Goal: Complete application form

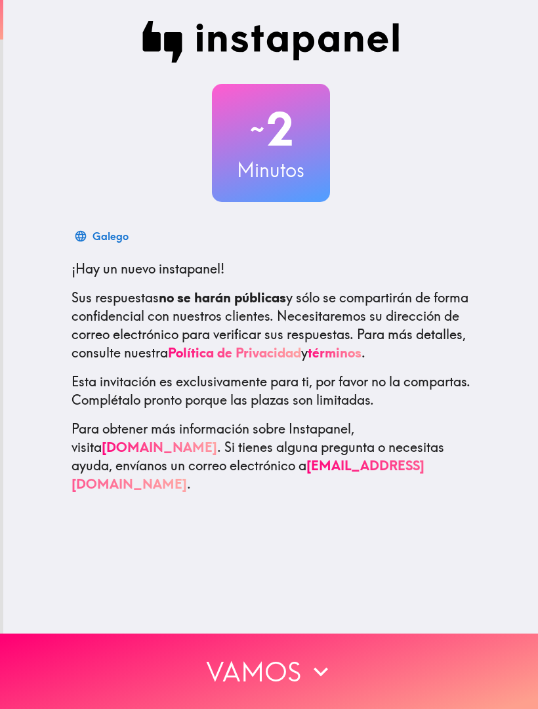
click at [213, 662] on button "Vamos" at bounding box center [269, 670] width 538 height 75
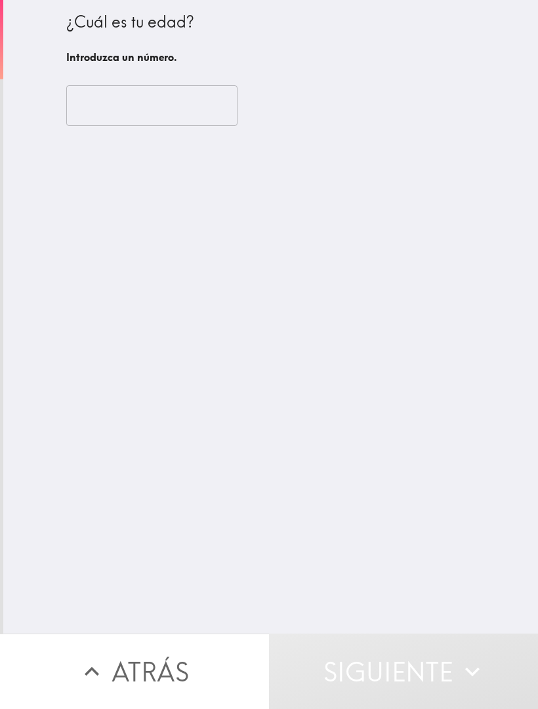
click at [112, 113] on input "number" at bounding box center [151, 105] width 171 height 41
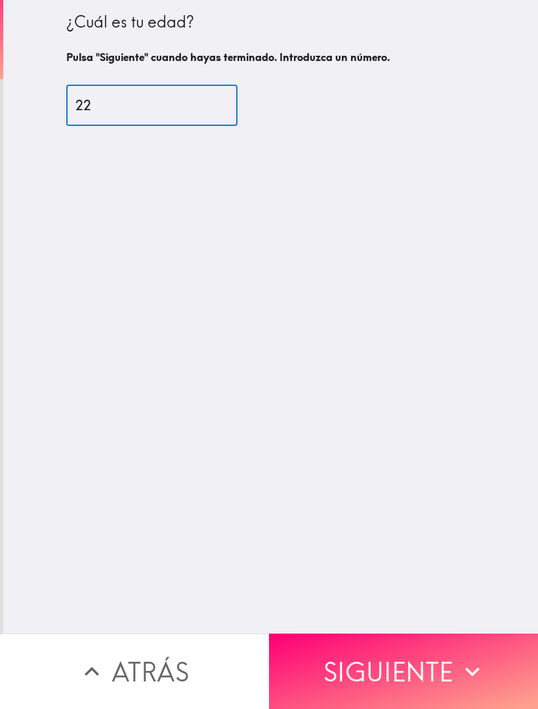
type input "22"
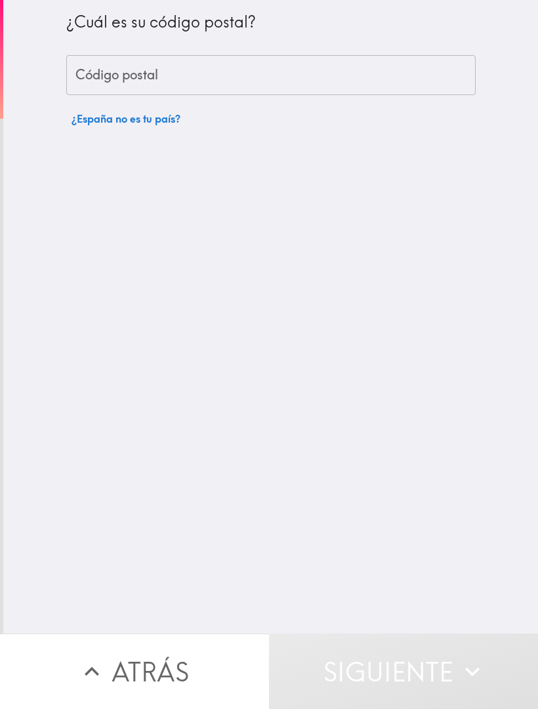
click at [108, 86] on input "Código postal" at bounding box center [270, 75] width 409 height 41
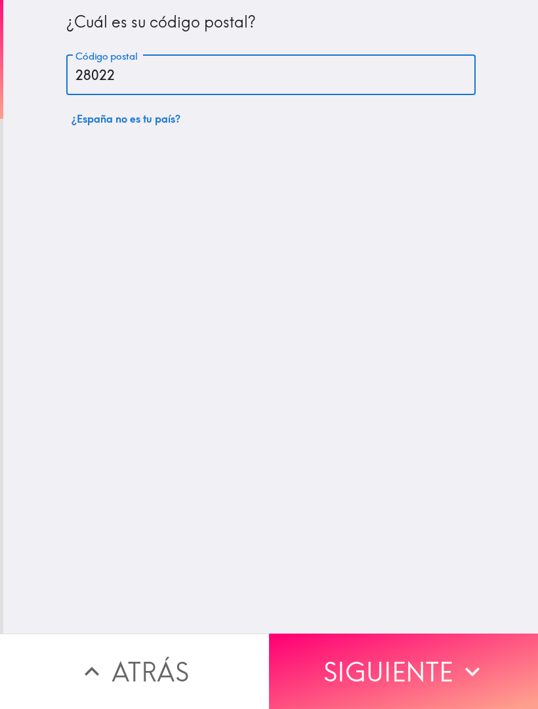
type input "28022"
click at [119, 346] on div "¿Cuál es su código postal? Código postal 28022 Código postal ¿España no es tu p…" at bounding box center [270, 316] width 534 height 633
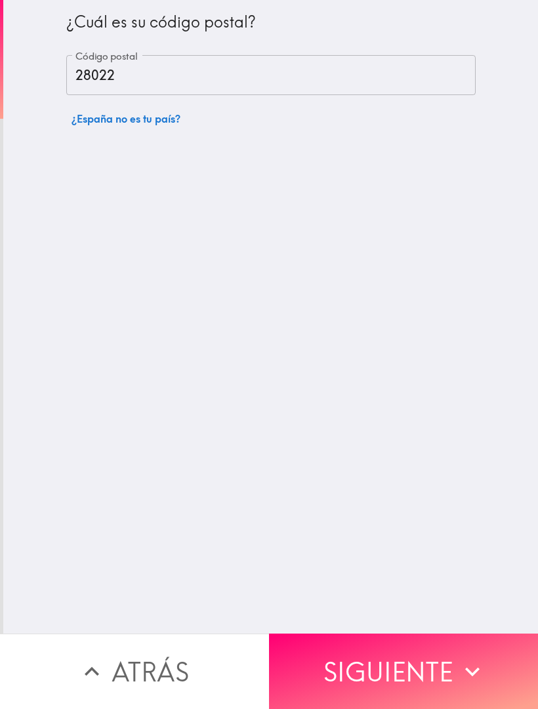
click at [437, 662] on button "Siguiente" at bounding box center [403, 670] width 269 height 75
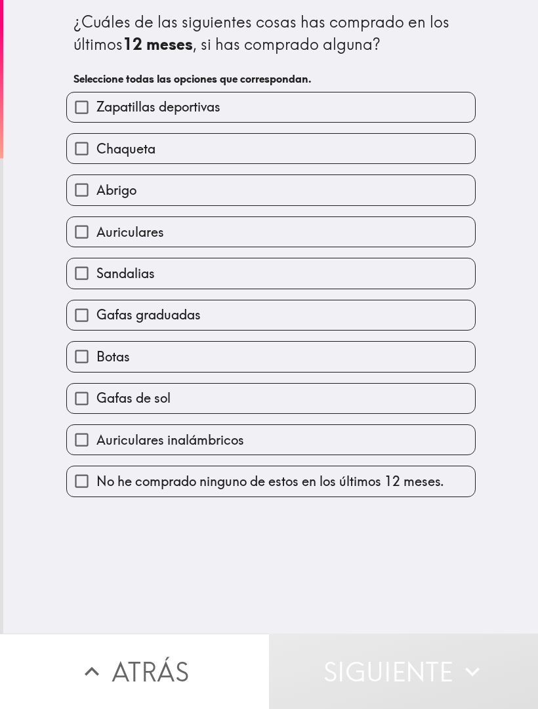
click at [88, 108] on input "Zapatillas deportivas" at bounding box center [82, 107] width 30 height 30
checkbox input "true"
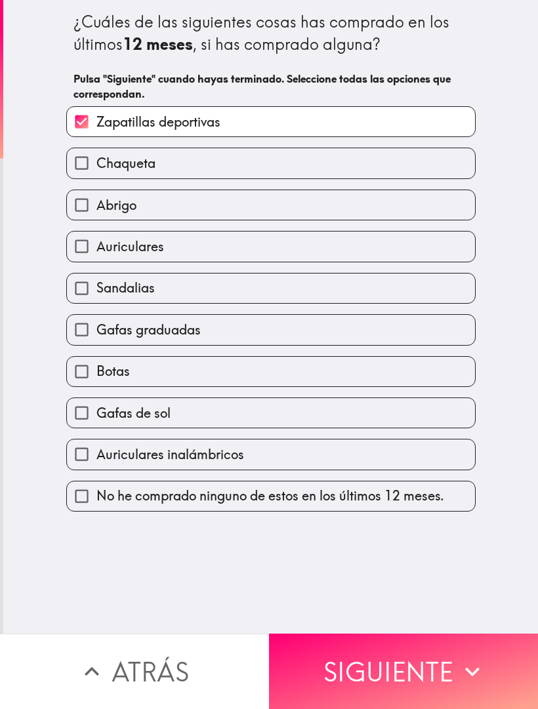
click at [74, 161] on input "Chaqueta" at bounding box center [82, 163] width 30 height 30
checkbox input "true"
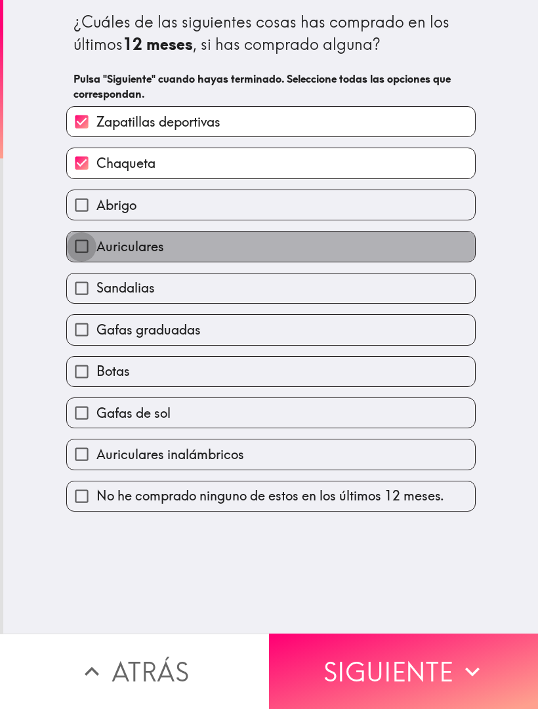
click at [82, 249] on input "Auriculares" at bounding box center [82, 246] width 30 height 30
checkbox input "true"
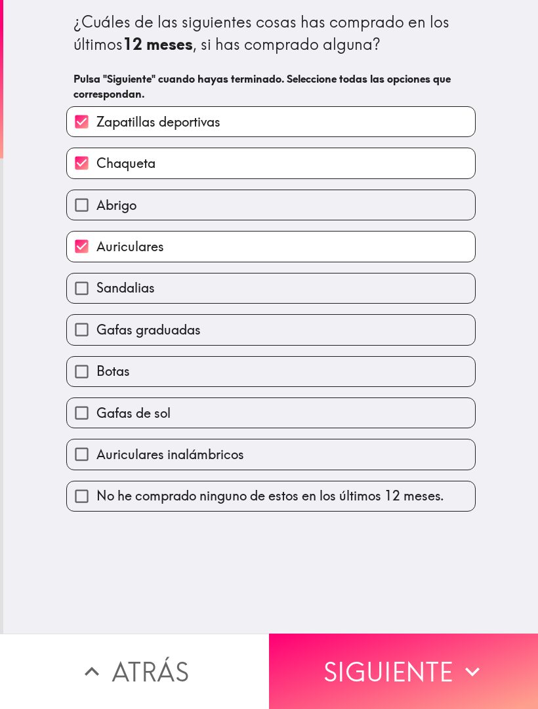
click at [84, 294] on input "Sandalias" at bounding box center [82, 288] width 30 height 30
checkbox input "true"
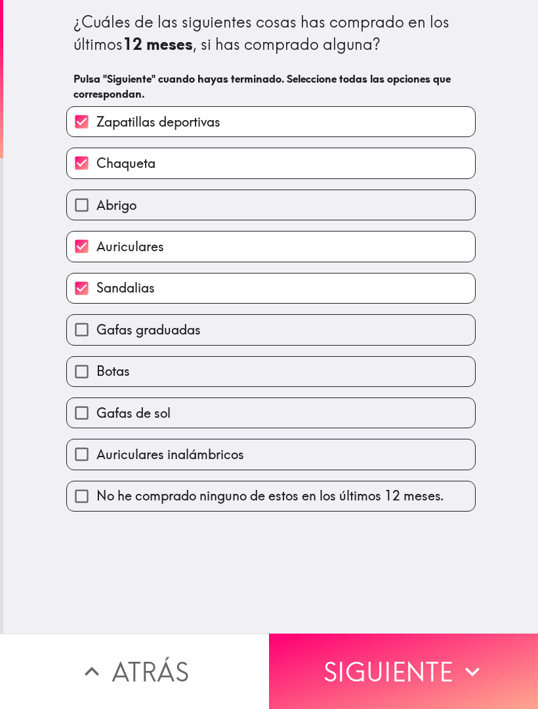
click at [86, 325] on input "Gafas graduadas" at bounding box center [82, 330] width 30 height 30
checkbox input "true"
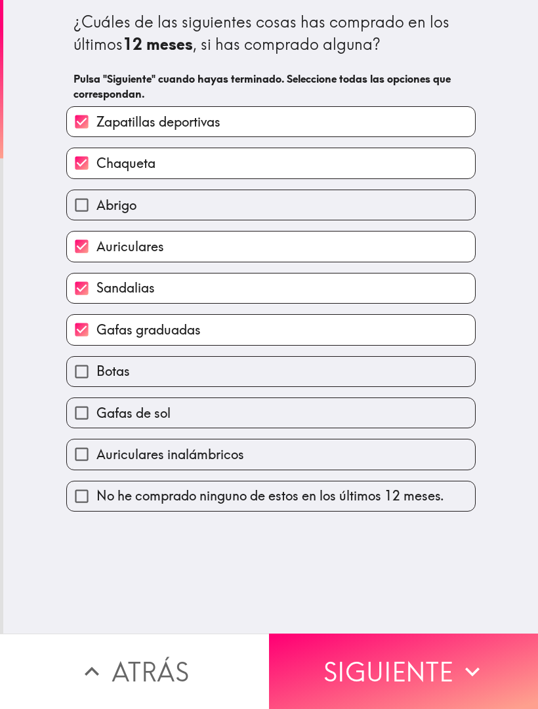
click at [84, 418] on input "Gafas de sol" at bounding box center [82, 413] width 30 height 30
checkbox input "true"
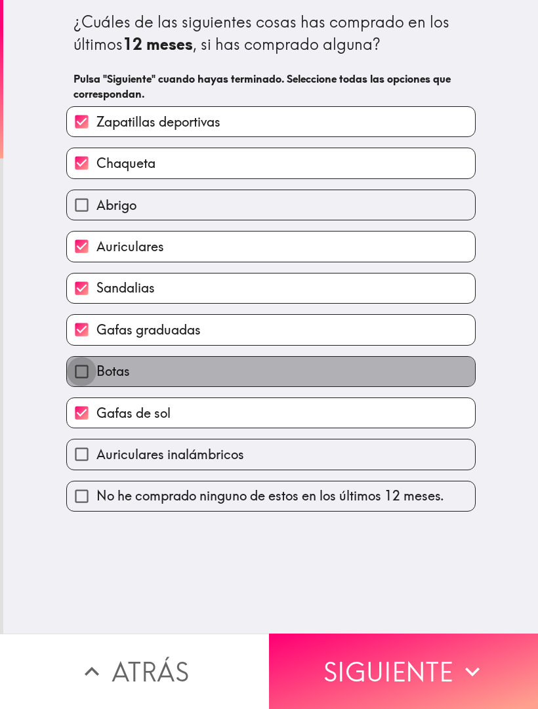
click at [84, 376] on input "Botas" at bounding box center [82, 372] width 30 height 30
checkbox input "true"
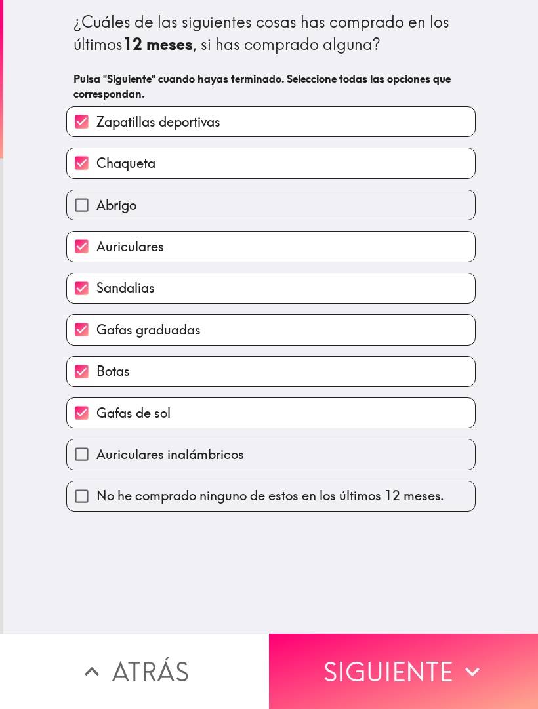
click at [443, 656] on button "Siguiente" at bounding box center [403, 670] width 269 height 75
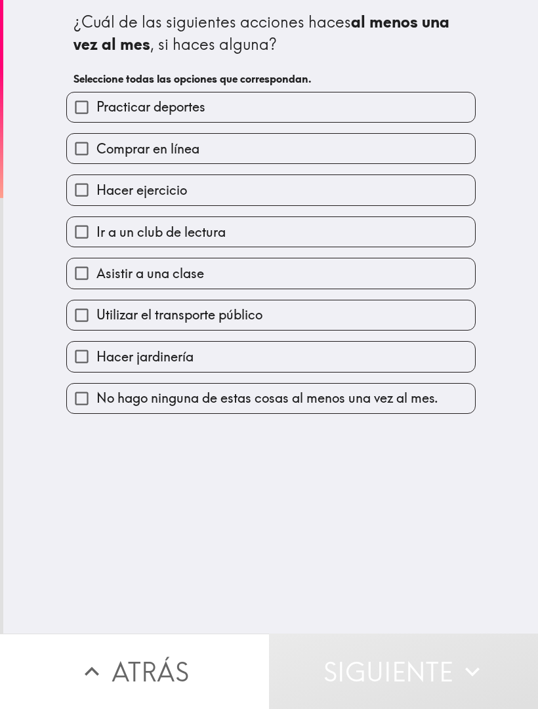
click at [71, 112] on input "Practicar deportes" at bounding box center [82, 107] width 30 height 30
checkbox input "true"
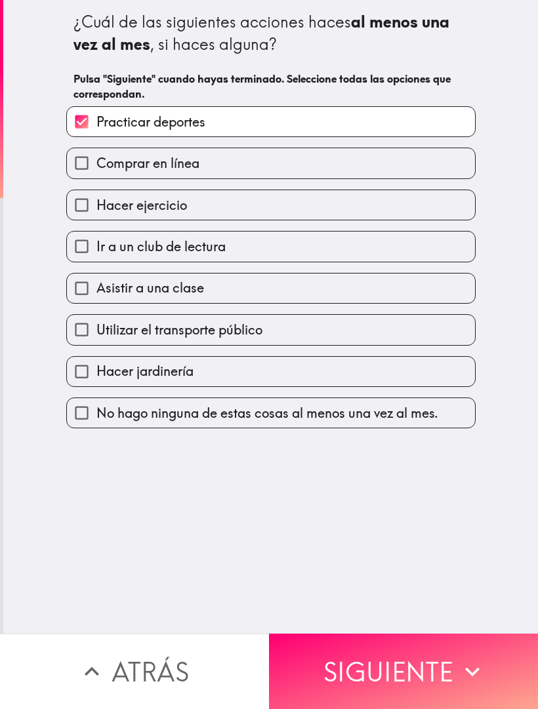
click at [83, 169] on input "Comprar en línea" at bounding box center [82, 163] width 30 height 30
checkbox input "true"
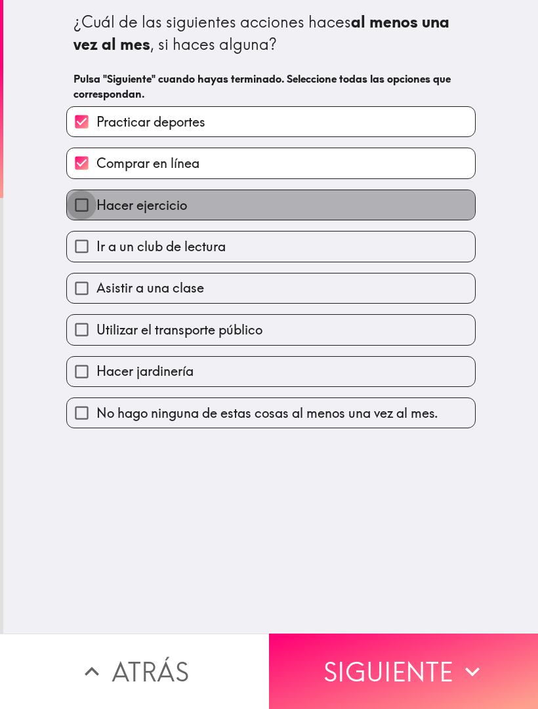
click at [83, 208] on input "Hacer ejercicio" at bounding box center [82, 205] width 30 height 30
checkbox input "true"
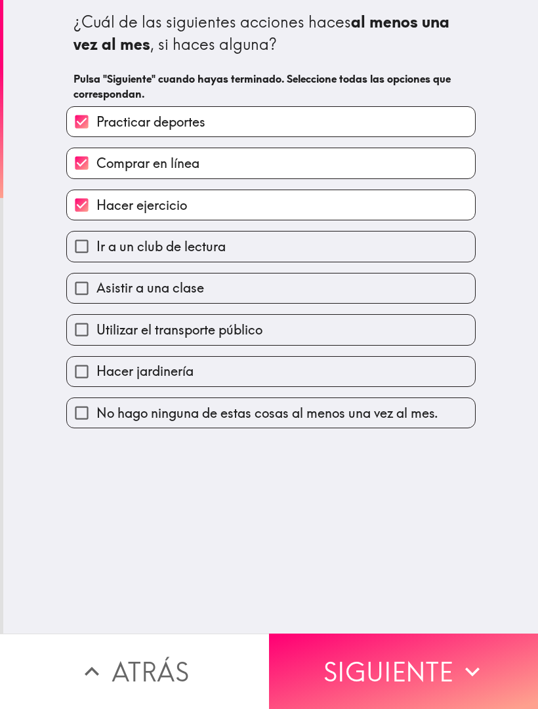
click at [83, 291] on input "Asistir a una clase" at bounding box center [82, 288] width 30 height 30
checkbox input "true"
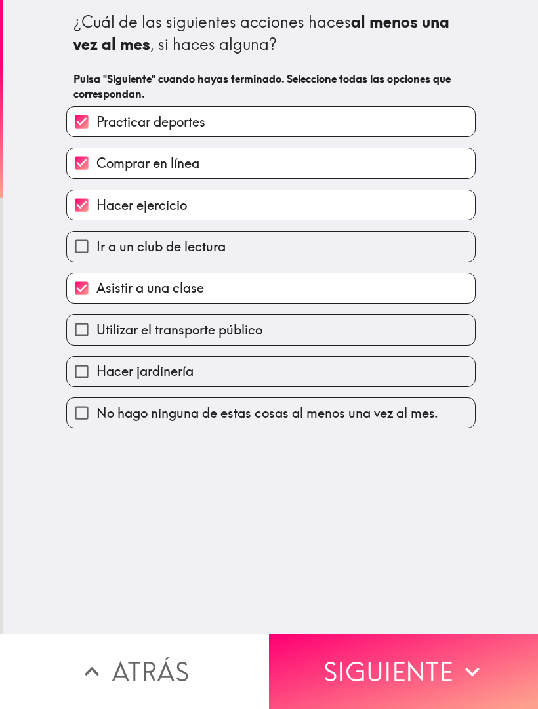
click at [83, 331] on input "Utilizar el transporte público" at bounding box center [82, 330] width 30 height 30
checkbox input "true"
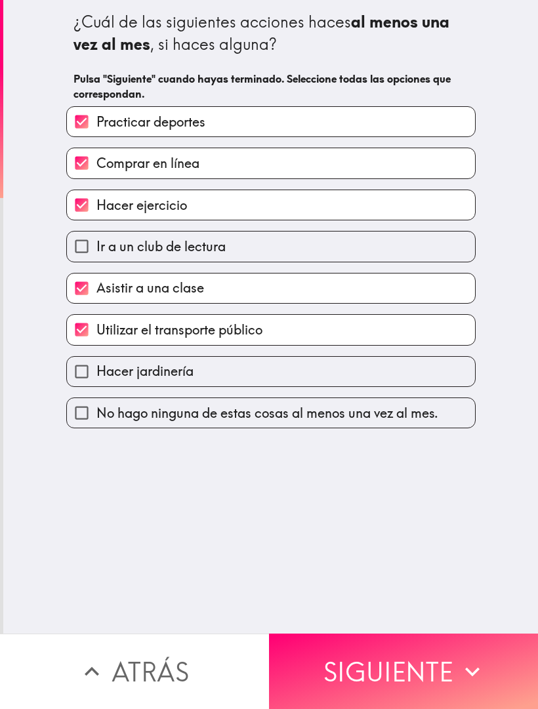
click at [317, 675] on button "Siguiente" at bounding box center [403, 670] width 269 height 75
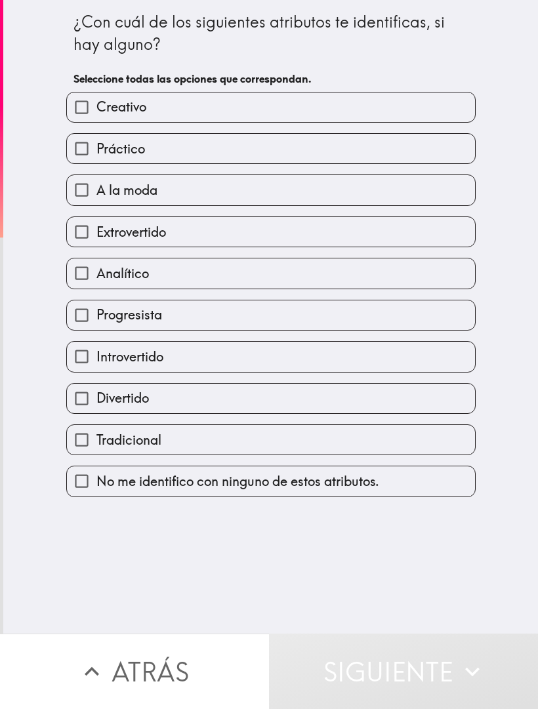
click at [434, 193] on label "A la moda" at bounding box center [271, 190] width 408 height 30
click at [96, 193] on input "A la moda" at bounding box center [82, 190] width 30 height 30
checkbox input "true"
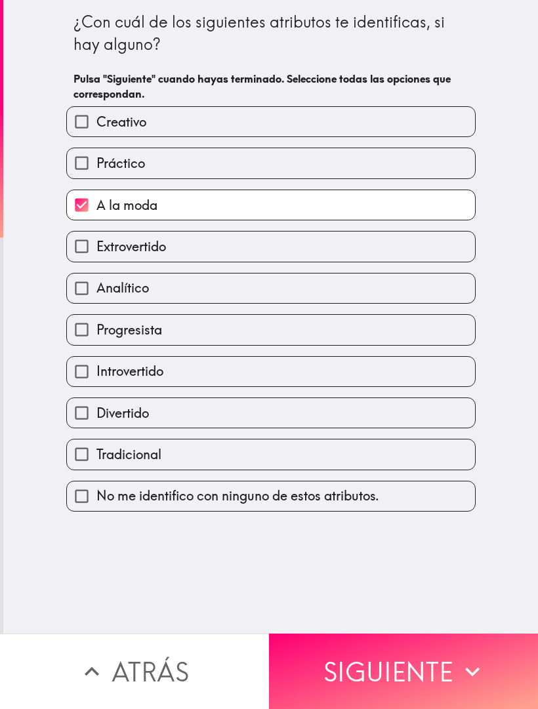
click at [444, 291] on label "Analítico" at bounding box center [271, 288] width 408 height 30
click at [96, 291] on input "Analítico" at bounding box center [82, 288] width 30 height 30
checkbox input "true"
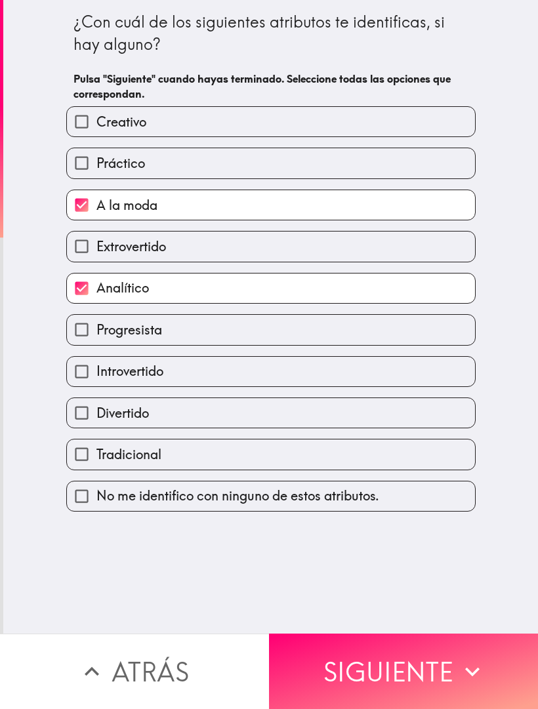
click at [411, 382] on label "Introvertido" at bounding box center [271, 372] width 408 height 30
click at [96, 382] on input "Introvertido" at bounding box center [82, 372] width 30 height 30
checkbox input "true"
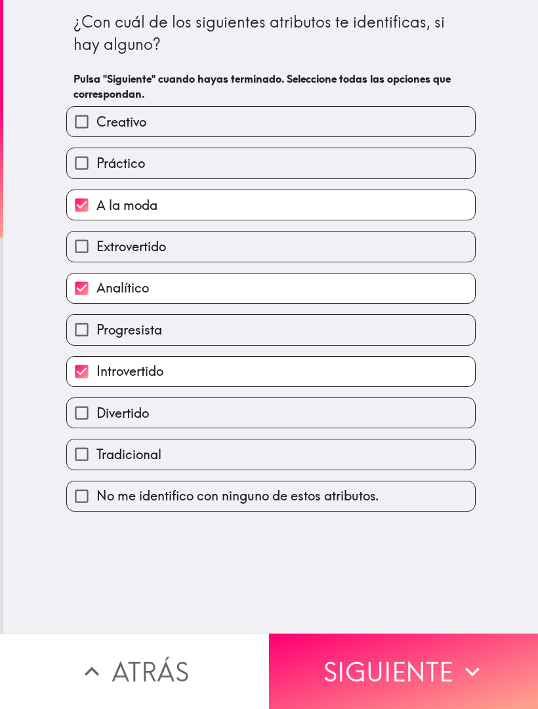
click at [402, 427] on label "Divertido" at bounding box center [271, 413] width 408 height 30
click at [96, 427] on input "Divertido" at bounding box center [82, 413] width 30 height 30
checkbox input "true"
